Goal: Task Accomplishment & Management: Manage account settings

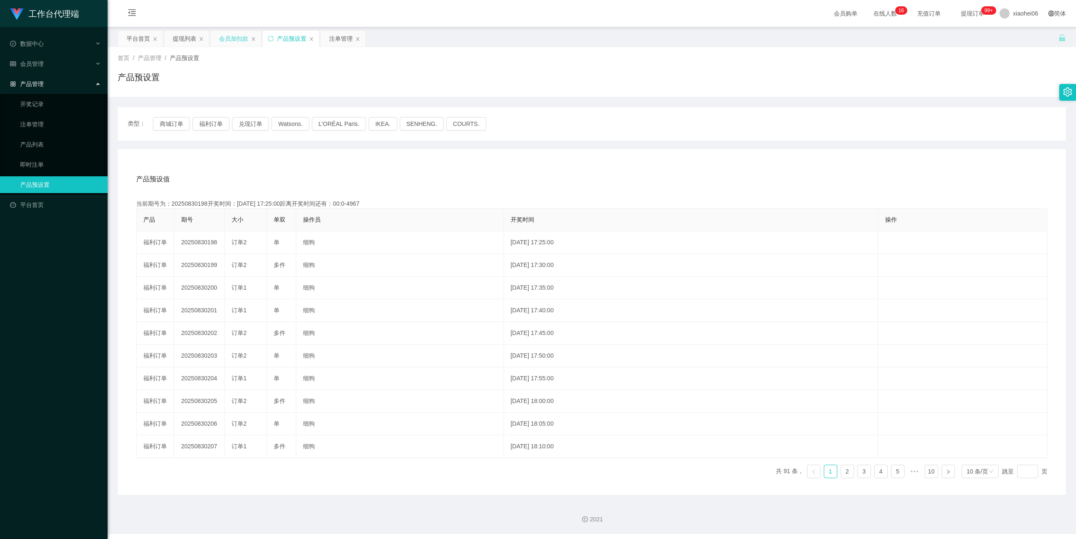
click at [236, 41] on div "会员加扣款" at bounding box center [233, 39] width 29 height 16
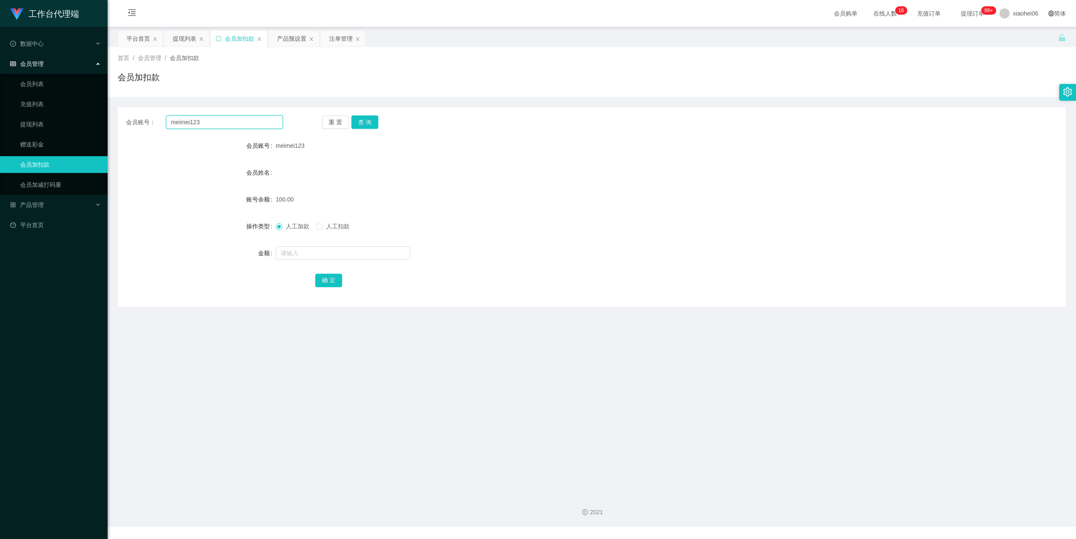
drag, startPoint x: 222, startPoint y: 115, endPoint x: 90, endPoint y: 111, distance: 132.0
click at [90, 111] on section "工作台代理端 数据中心 会员管理 会员列表 充值列表 提现列表 赠送彩金 会员加扣款 会员加减打码量 产品管理 开奖记录 注单管理 产品列表 即时注单 产品预…" at bounding box center [538, 263] width 1076 height 527
paste input "jieshao"
type input "jieshao"
click at [363, 116] on button "查 询" at bounding box center [364, 122] width 27 height 13
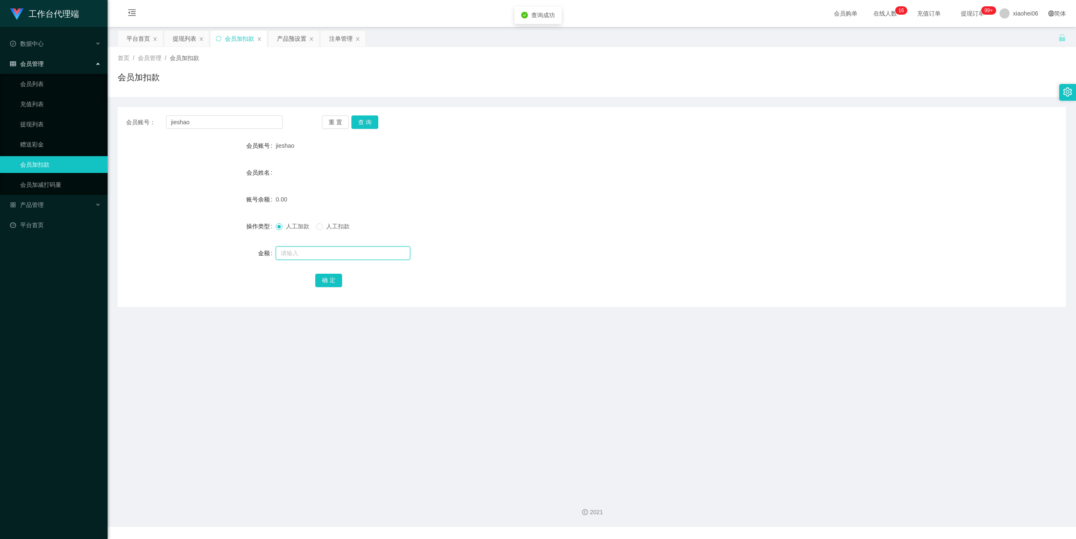
click at [307, 253] on input "text" at bounding box center [343, 253] width 134 height 13
type input "100"
click at [323, 276] on button "确 定" at bounding box center [328, 280] width 27 height 13
drag, startPoint x: 588, startPoint y: 192, endPoint x: 826, endPoint y: 78, distance: 263.7
click at [595, 188] on form "会员账号 jieshao 会员姓名 账号余额 100.00 操作类型 人工加款 人工扣款 金额 确 定" at bounding box center [592, 212] width 948 height 151
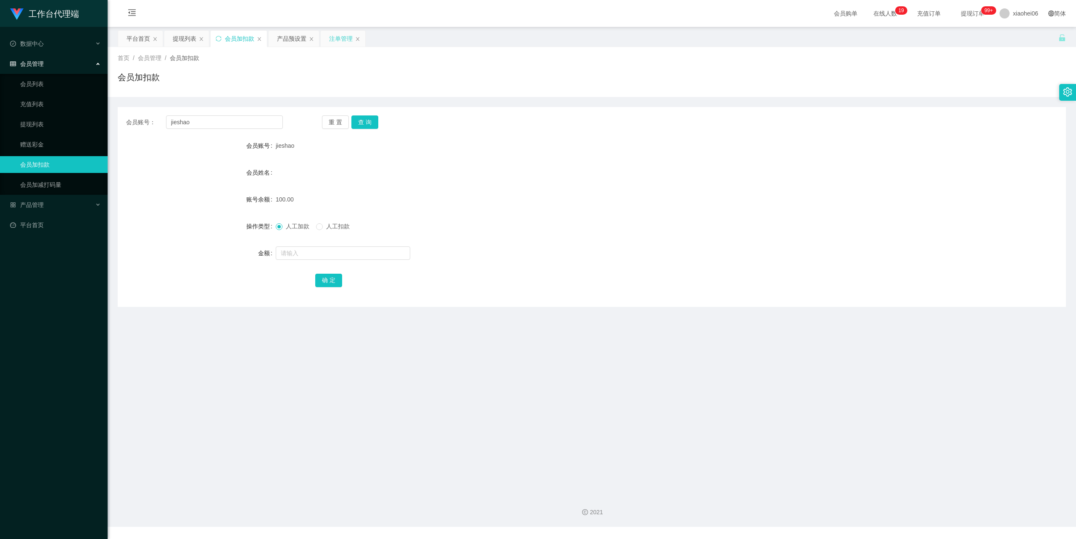
click at [338, 38] on div "注单管理" at bounding box center [341, 39] width 24 height 16
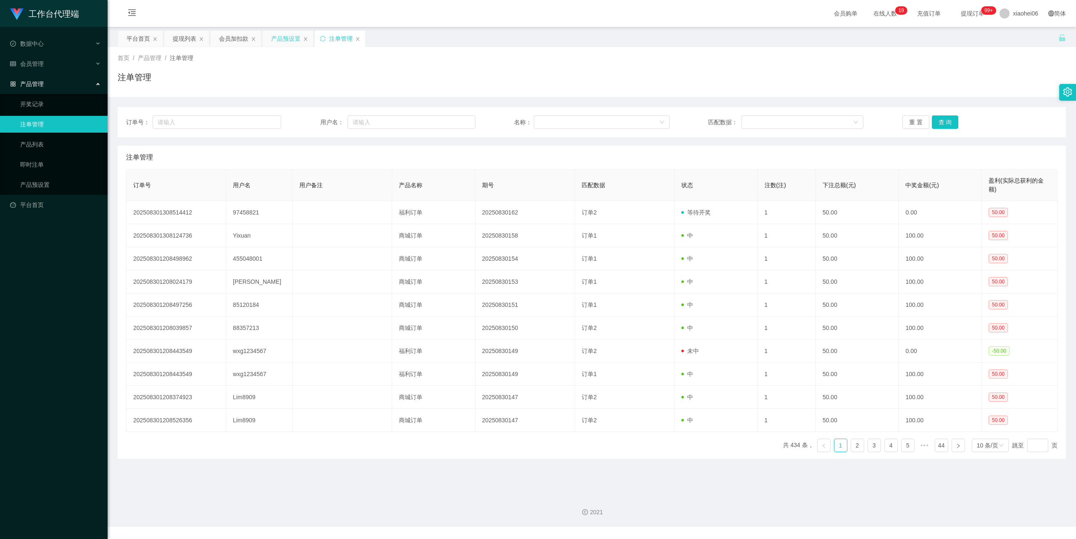
click at [289, 39] on div "产品预设置" at bounding box center [285, 39] width 29 height 16
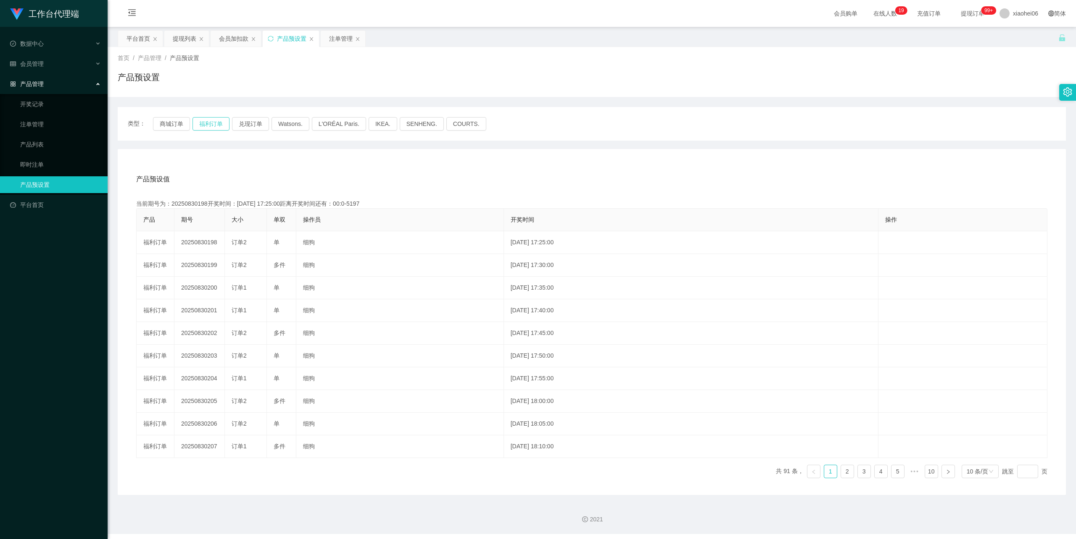
click at [205, 121] on button "福利订单" at bounding box center [210, 123] width 37 height 13
click at [339, 38] on div "注单管理" at bounding box center [341, 39] width 24 height 16
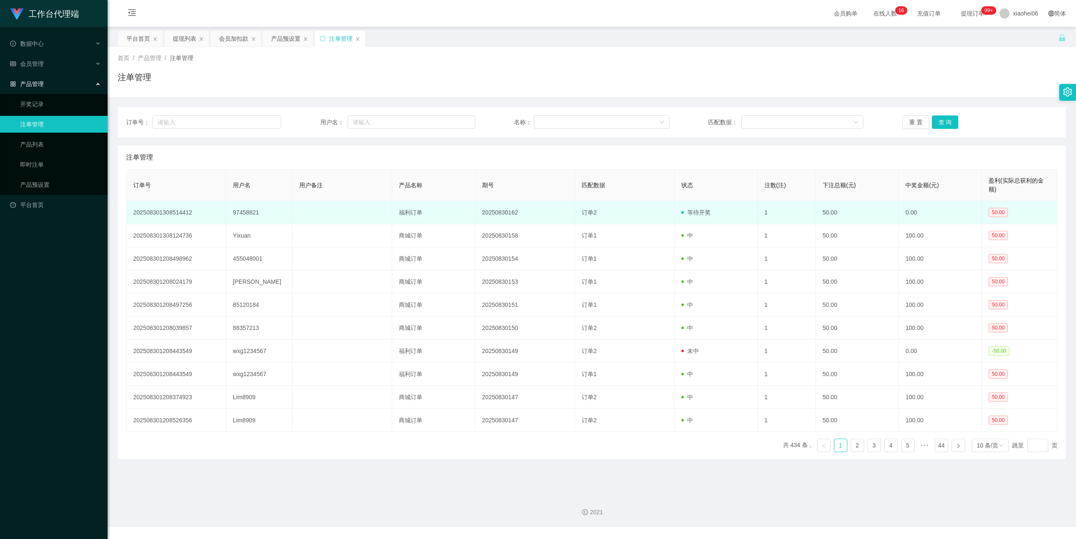
click at [241, 213] on td "97458821" at bounding box center [259, 212] width 66 height 23
click at [243, 212] on td "97458821" at bounding box center [259, 212] width 66 height 23
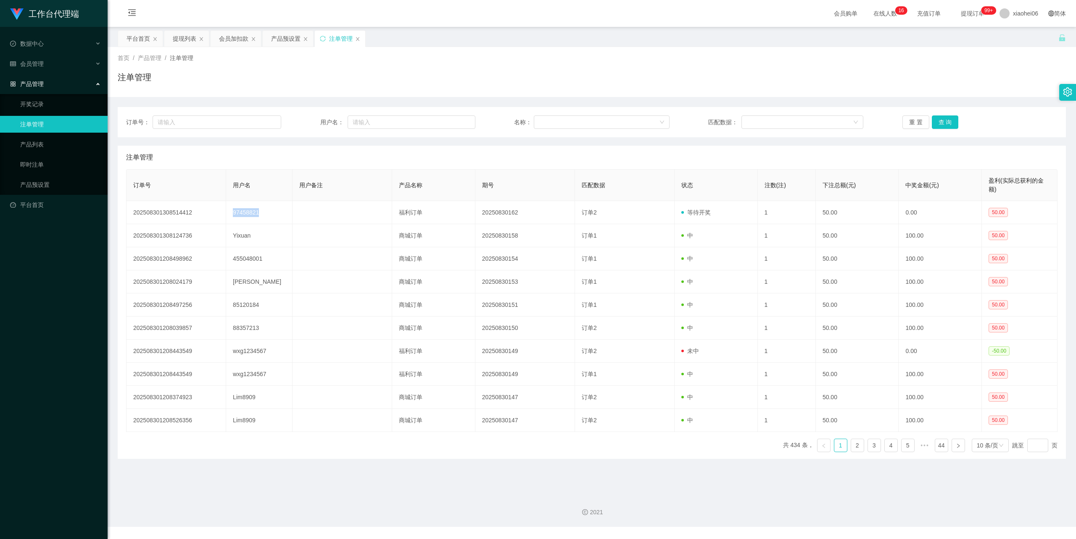
copy td "97458821"
click at [237, 38] on div "会员加扣款" at bounding box center [233, 39] width 29 height 16
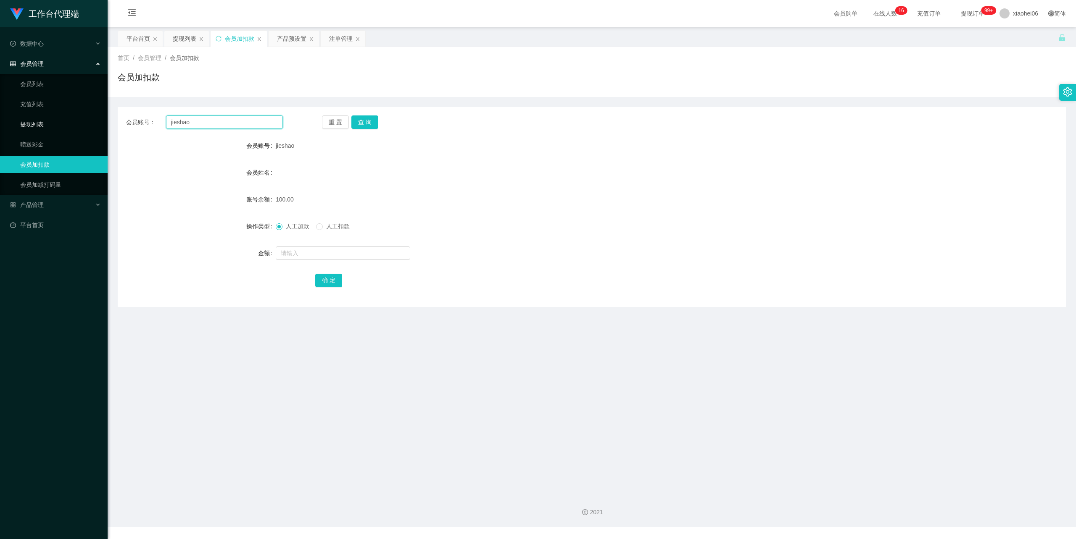
drag, startPoint x: 202, startPoint y: 126, endPoint x: 67, endPoint y: 119, distance: 135.1
click at [43, 118] on section "工作台代理端 数据中心 会员管理 会员列表 充值列表 提现列表 赠送彩金 会员加扣款 会员加减打码量 产品管理 开奖记录 注单管理 产品列表 即时注单 产品预…" at bounding box center [538, 263] width 1076 height 527
paste input "97458821"
type input "97458821"
click at [366, 122] on button "查 询" at bounding box center [364, 122] width 27 height 13
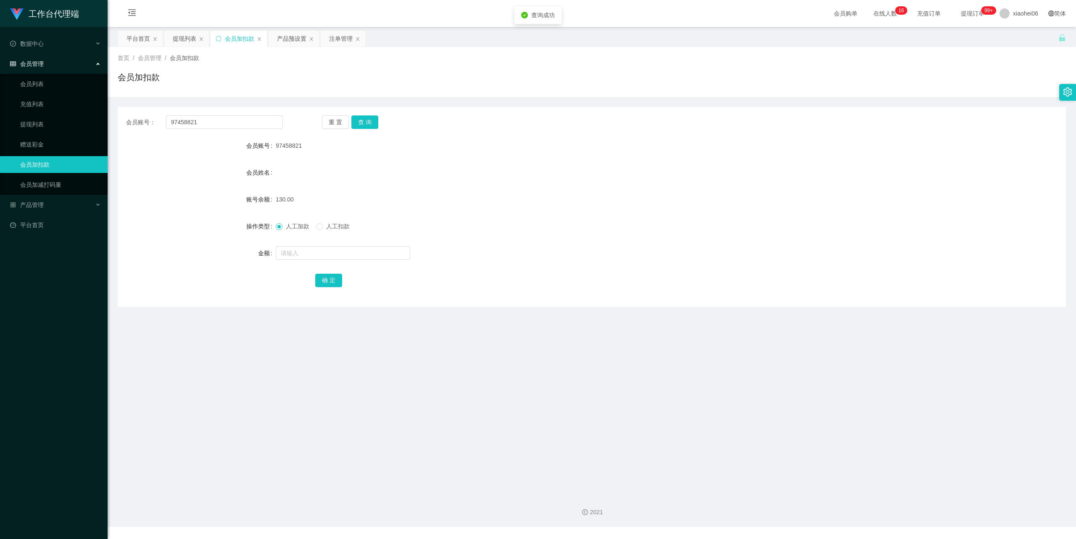
click at [335, 224] on span "人工扣款" at bounding box center [338, 226] width 30 height 7
click at [321, 255] on input "text" at bounding box center [343, 253] width 134 height 13
type input "130"
click at [328, 281] on button "确 定" at bounding box center [328, 280] width 27 height 13
click at [542, 178] on div "会员姓名" at bounding box center [592, 172] width 948 height 17
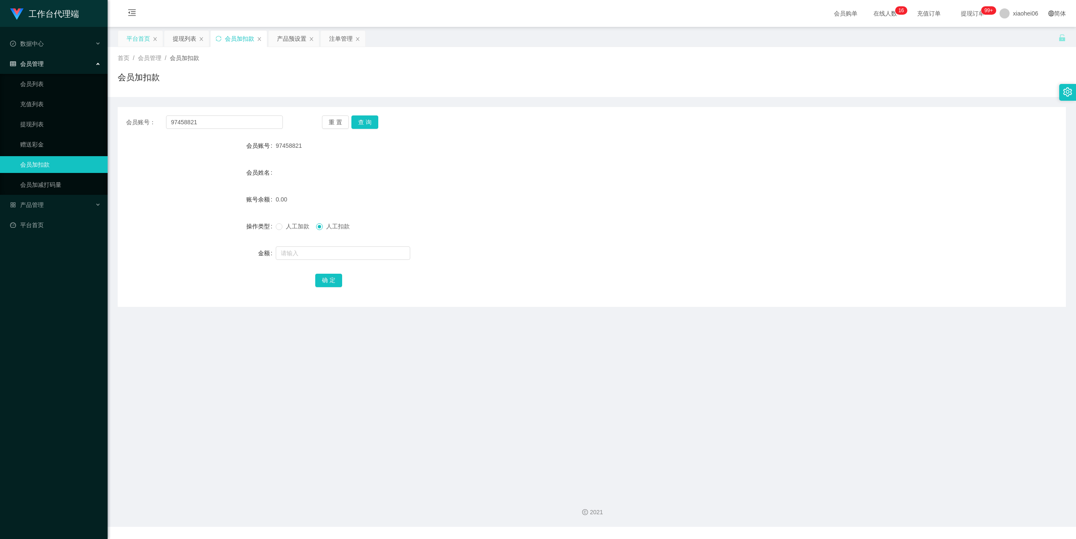
click at [138, 32] on div "平台首页" at bounding box center [138, 39] width 24 height 16
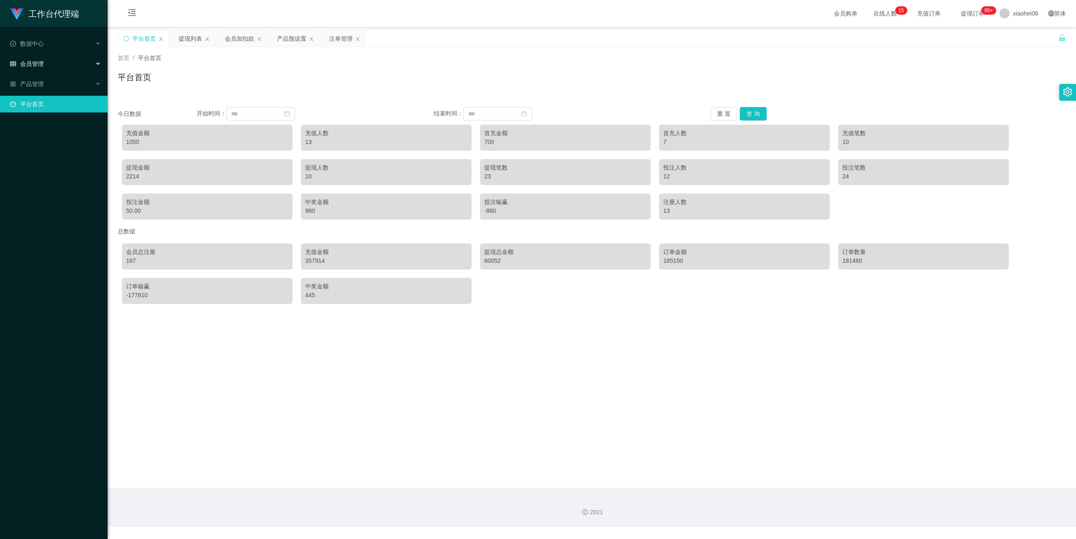
click at [39, 61] on span "会员管理" at bounding box center [27, 64] width 34 height 7
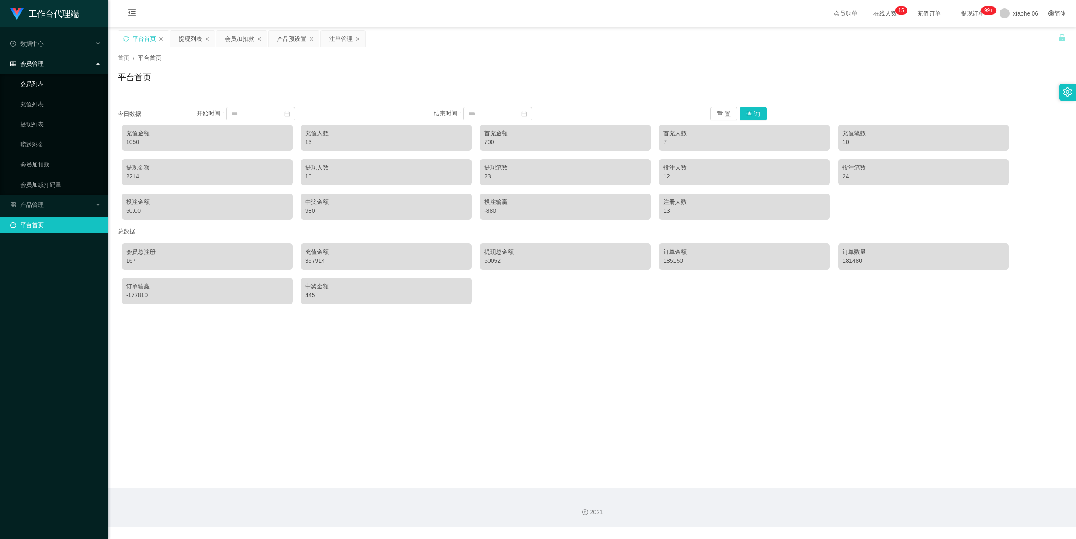
click at [52, 80] on link "会员列表" at bounding box center [60, 84] width 81 height 17
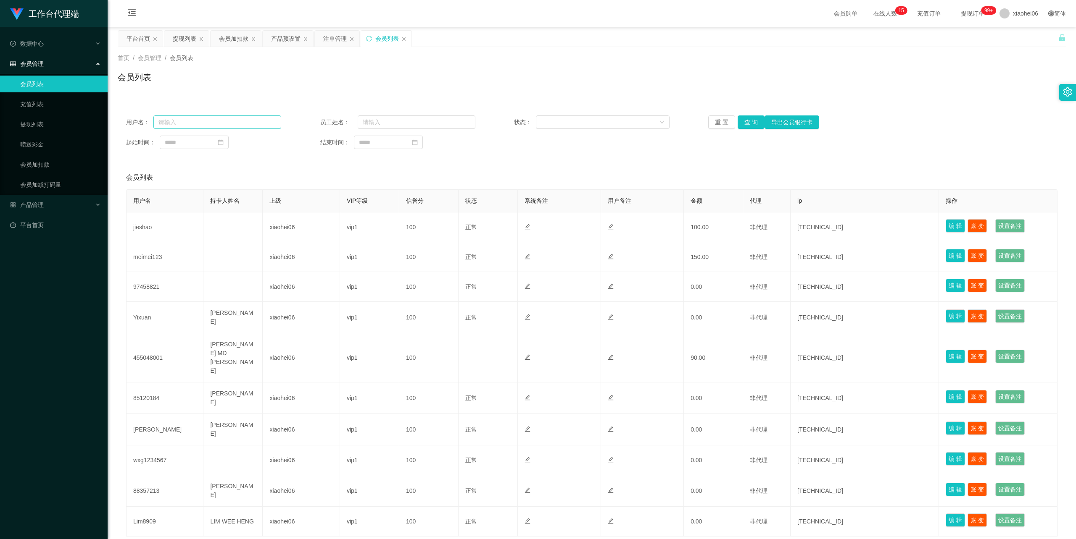
click at [210, 115] on div "用户名： 员工姓名： 状态： 重 置 查 询 导出会员银行卡 起始时间： 结束时间：" at bounding box center [592, 132] width 948 height 50
click at [210, 117] on input "text" at bounding box center [217, 122] width 128 height 13
paste input "97458821"
type input "97458821"
click at [748, 125] on button "查 询" at bounding box center [750, 122] width 27 height 13
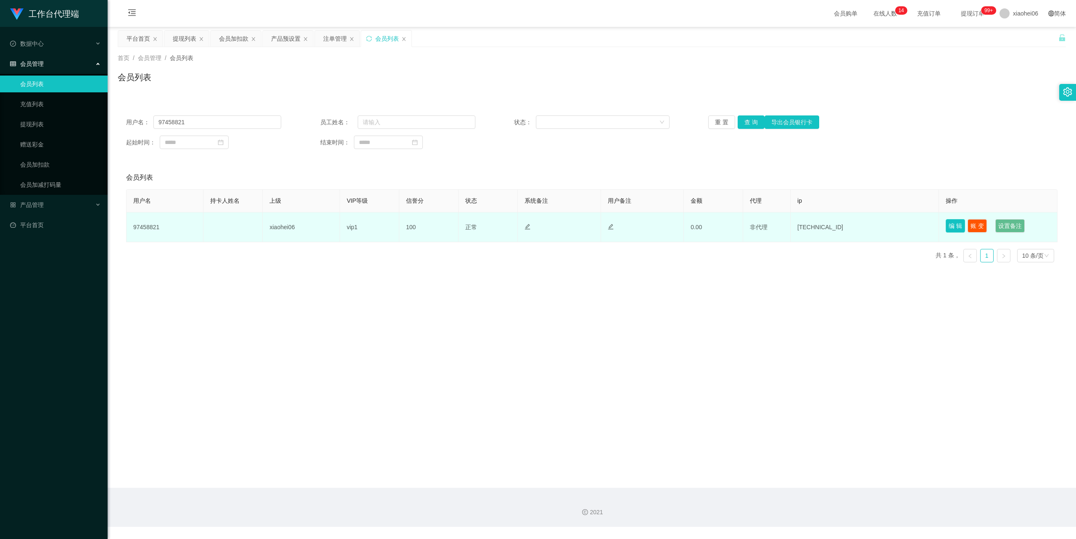
click at [949, 228] on button "编 辑" at bounding box center [954, 225] width 19 height 13
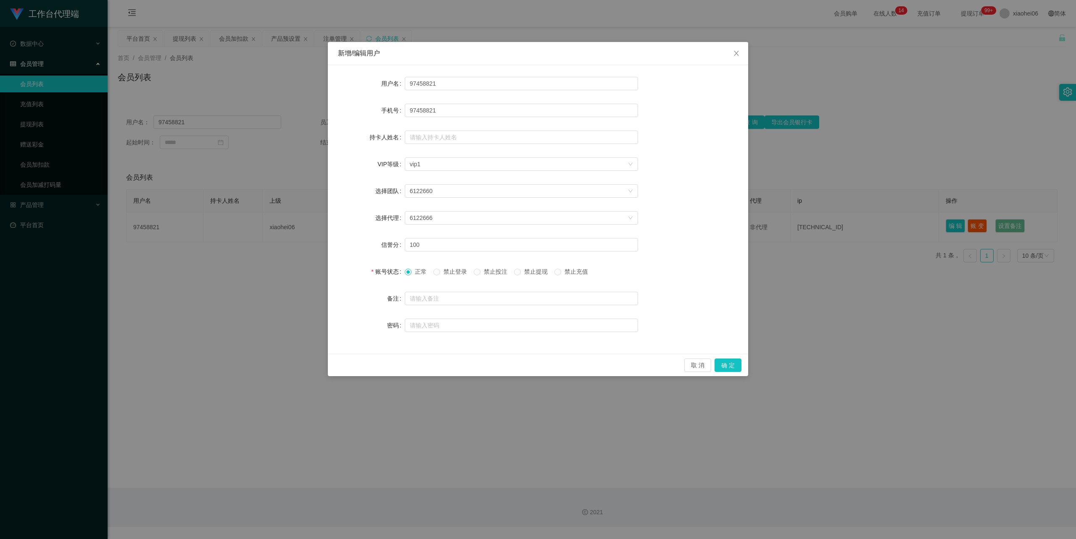
click at [484, 268] on label "禁止投注" at bounding box center [492, 272] width 37 height 9
click at [484, 269] on span "禁止投注" at bounding box center [495, 271] width 30 height 7
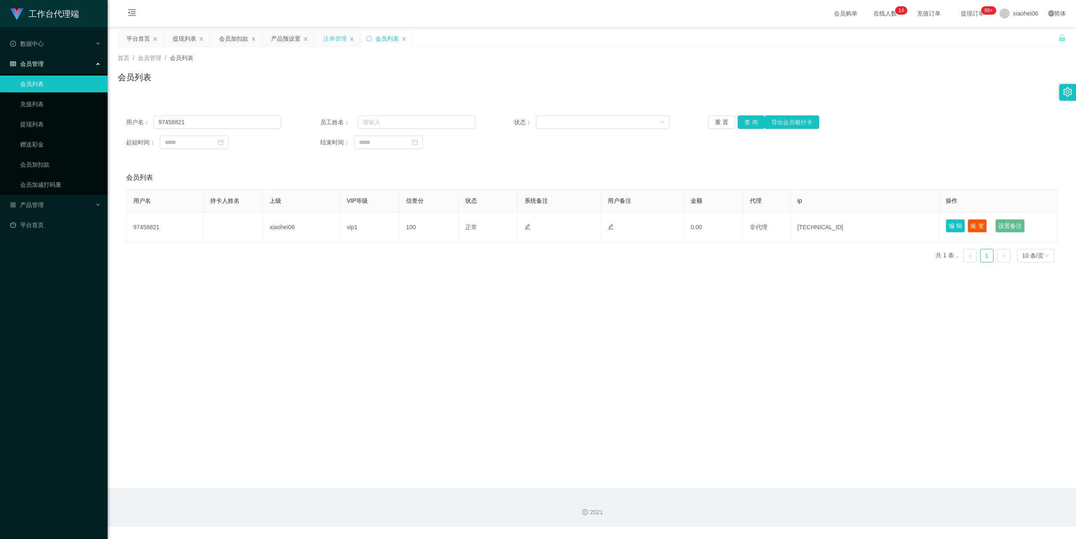
click at [326, 41] on div "注单管理" at bounding box center [335, 39] width 24 height 16
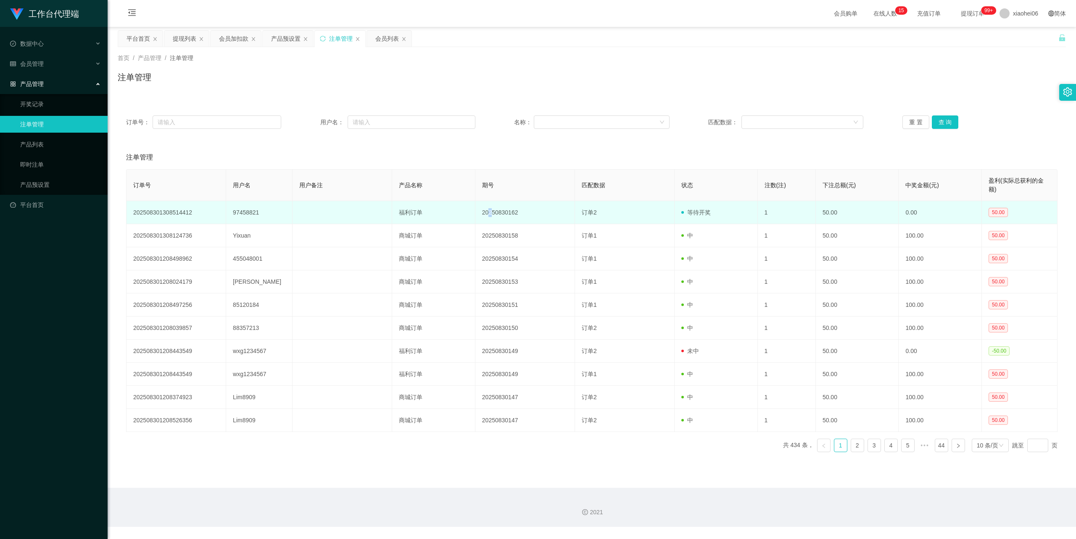
drag, startPoint x: 488, startPoint y: 208, endPoint x: 500, endPoint y: 210, distance: 12.4
click at [487, 208] on td "20250830162" at bounding box center [525, 212] width 100 height 23
click at [695, 212] on span "等待开奖" at bounding box center [695, 212] width 29 height 7
click at [713, 213] on td "等待开奖" at bounding box center [715, 212] width 83 height 23
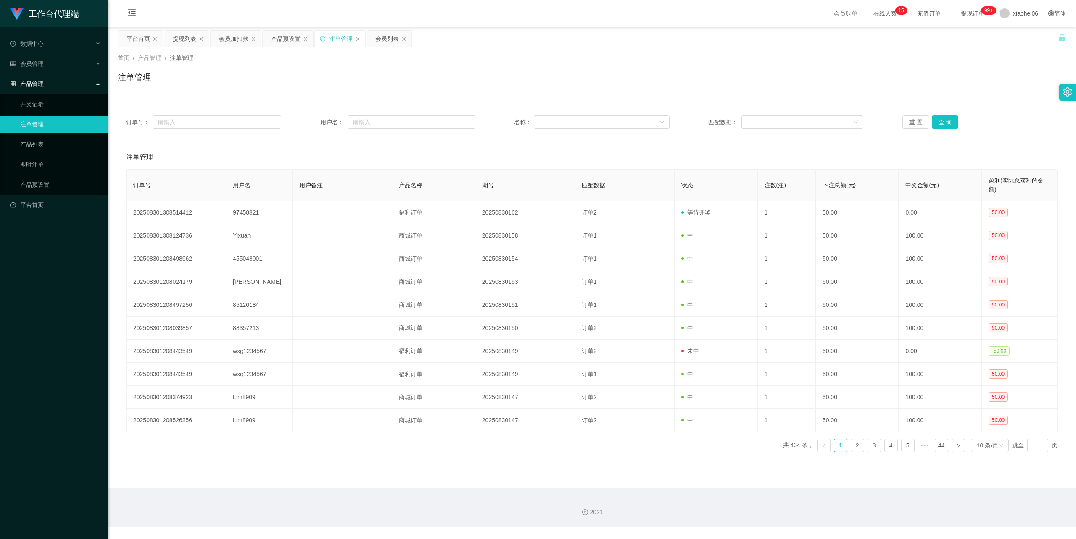
click at [625, 138] on div "订单号： 用户名： 名称： 匹配数据： 重 置 查 询 注单管理 订单号 用户名 用户备注 产品名称 期号 匹配数据 状态 注数(注) 下注总额(元) 中奖金…" at bounding box center [592, 283] width 948 height 352
click at [190, 34] on div "提现列表" at bounding box center [185, 39] width 24 height 16
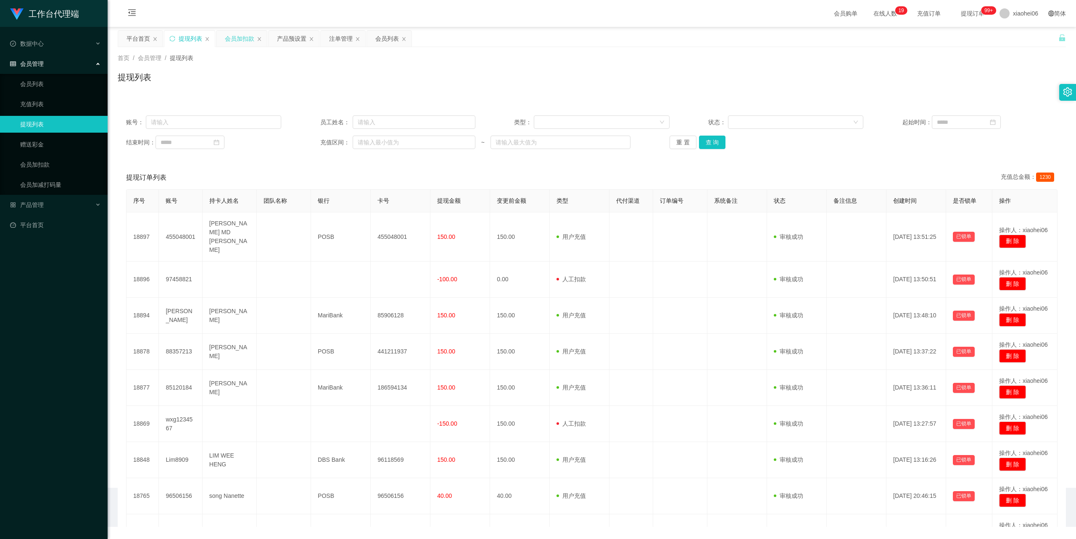
click at [239, 34] on div "会员加扣款" at bounding box center [239, 39] width 29 height 16
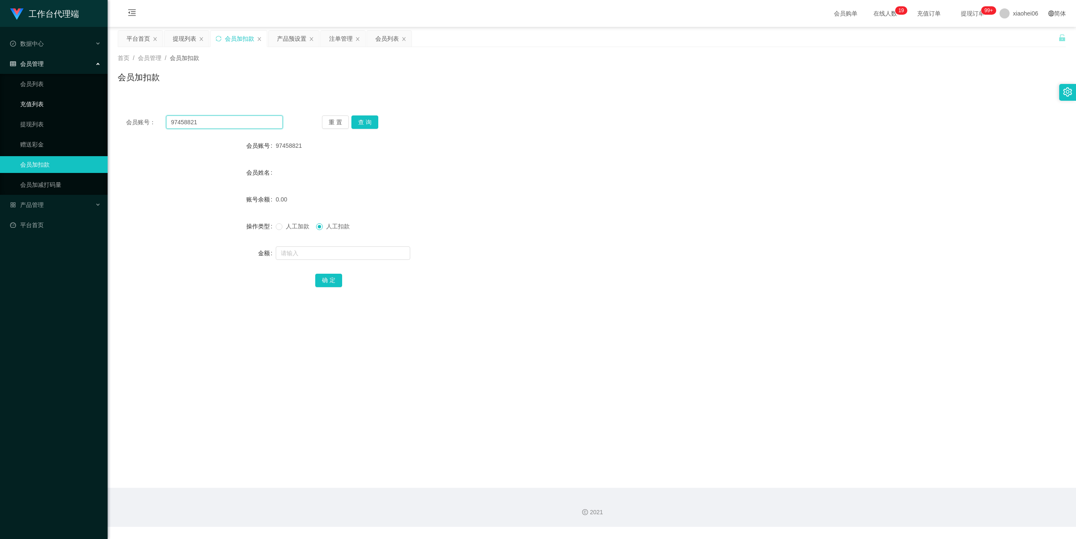
drag, startPoint x: 213, startPoint y: 123, endPoint x: 29, endPoint y: 103, distance: 185.9
click at [29, 103] on section "工作台代理端 数据中心 会员管理 会员列表 充值列表 提现列表 赠送彩金 会员加扣款 会员加减打码量 产品管理 开奖记录 注单管理 产品列表 即时注单 产品预…" at bounding box center [538, 263] width 1076 height 527
paste input "wxg1234567"
type input "wxg1234567"
drag, startPoint x: 366, startPoint y: 124, endPoint x: 361, endPoint y: 125, distance: 4.5
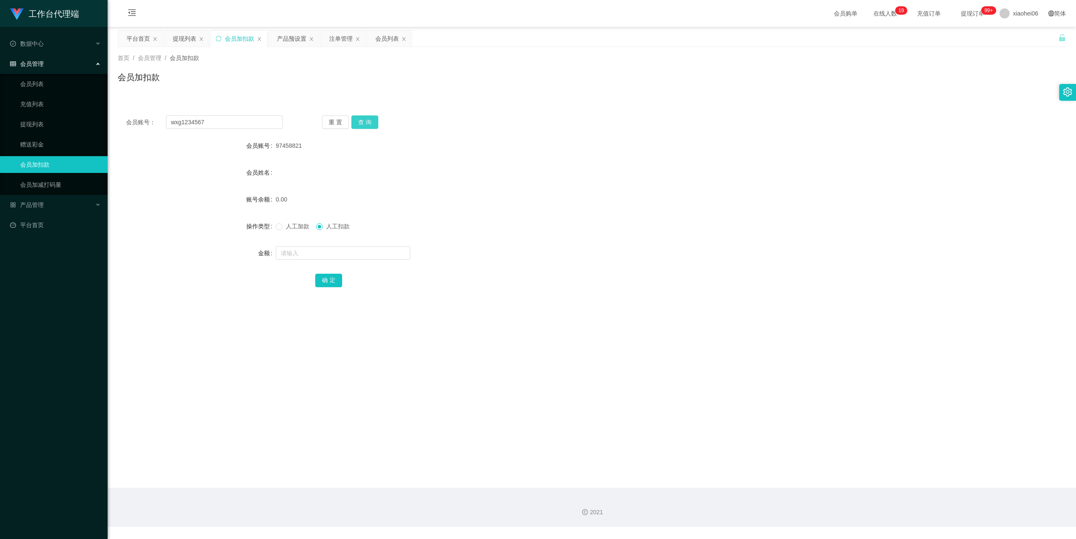
click at [366, 124] on button "查 询" at bounding box center [364, 122] width 27 height 13
click at [315, 251] on input "text" at bounding box center [343, 253] width 134 height 13
drag, startPoint x: 286, startPoint y: 224, endPoint x: 303, endPoint y: 234, distance: 19.8
click at [286, 224] on span "人工加款" at bounding box center [297, 226] width 30 height 7
drag, startPoint x: 315, startPoint y: 245, endPoint x: 315, endPoint y: 256, distance: 10.9
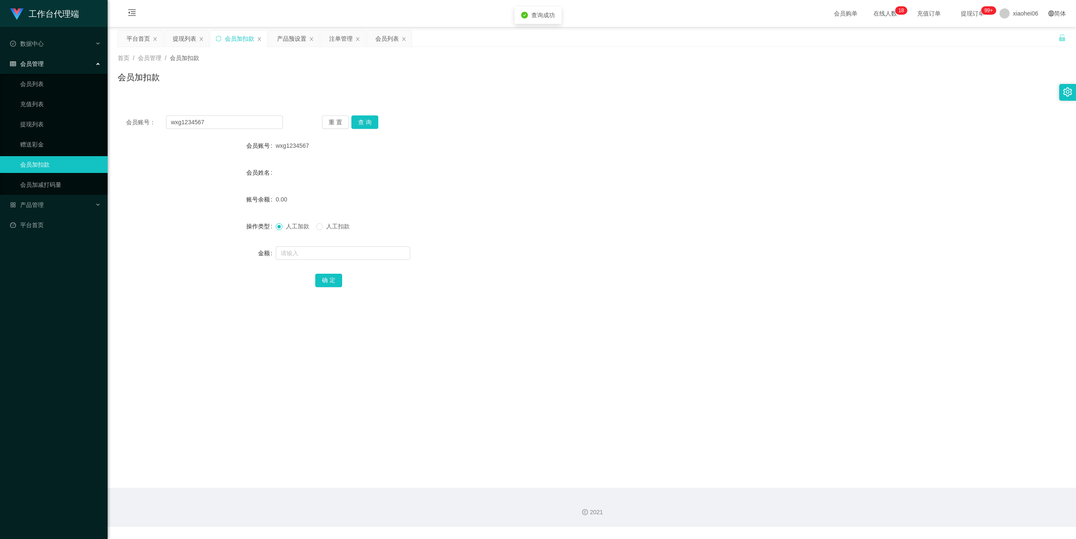
click at [315, 246] on div at bounding box center [552, 253] width 553 height 17
click at [315, 256] on input "text" at bounding box center [343, 253] width 134 height 13
type input "100"
click at [338, 277] on button "确 定" at bounding box center [328, 280] width 27 height 13
click at [627, 135] on div "会员账号： wxg1234567 重 置 查 询 会员账号 wxg1234567 会员姓名 账号余额 100.00 操作类型 人工加款 人工扣款 金额 确 定" at bounding box center [592, 207] width 948 height 200
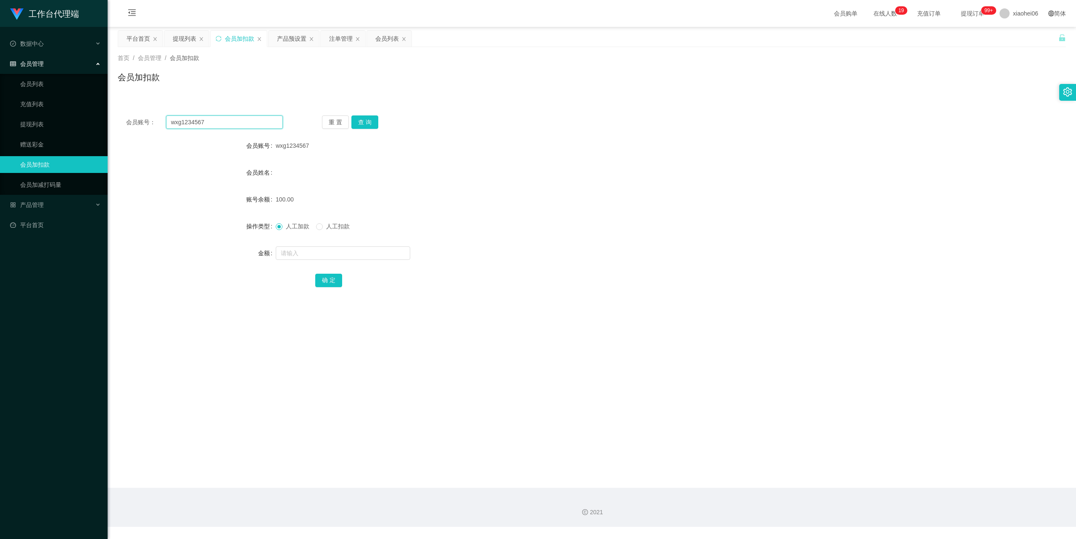
drag, startPoint x: 224, startPoint y: 127, endPoint x: 162, endPoint y: 136, distance: 62.9
click at [25, 126] on section "工作台代理端 数据中心 会员管理 会员列表 充值列表 提现列表 赠送彩金 会员加扣款 会员加减打码量 产品管理 开奖记录 注单管理 产品列表 即时注单 产品预…" at bounding box center [538, 263] width 1076 height 527
paste input "jieshao"
type input "jieshao"
click at [361, 116] on button "查 询" at bounding box center [364, 122] width 27 height 13
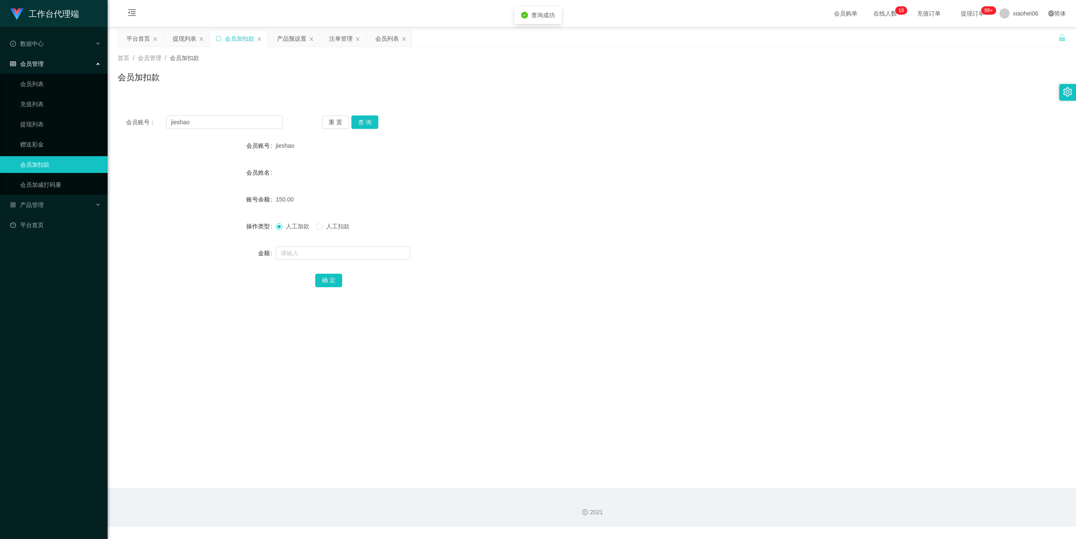
click at [339, 229] on span "人工扣款" at bounding box center [338, 226] width 30 height 7
click at [331, 253] on input "text" at bounding box center [343, 253] width 134 height 13
type input "50"
click at [326, 282] on button "确 定" at bounding box center [328, 280] width 27 height 13
